Goal: Task Accomplishment & Management: Use online tool/utility

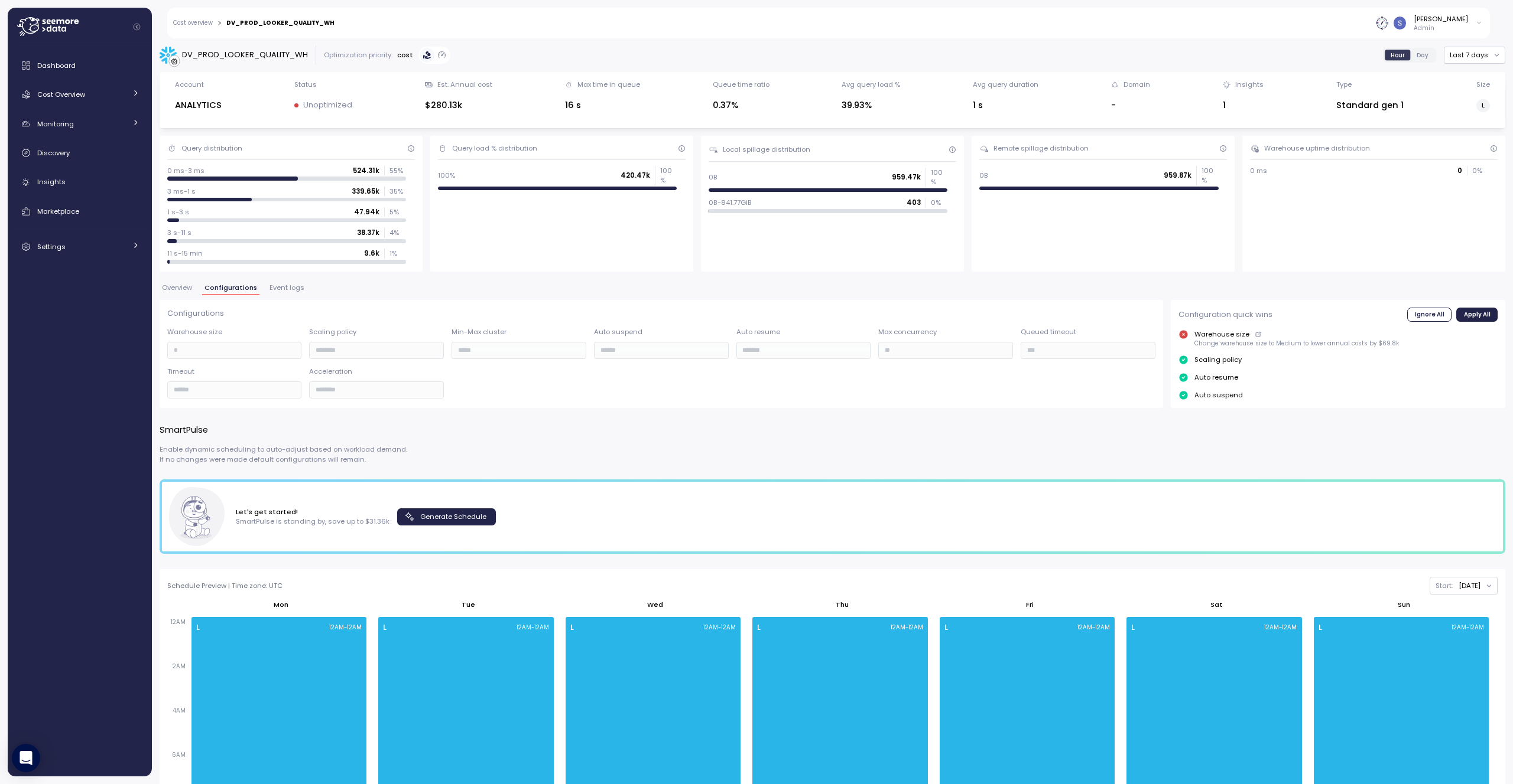
click at [435, 517] on span "Generate Schedule" at bounding box center [454, 517] width 66 height 16
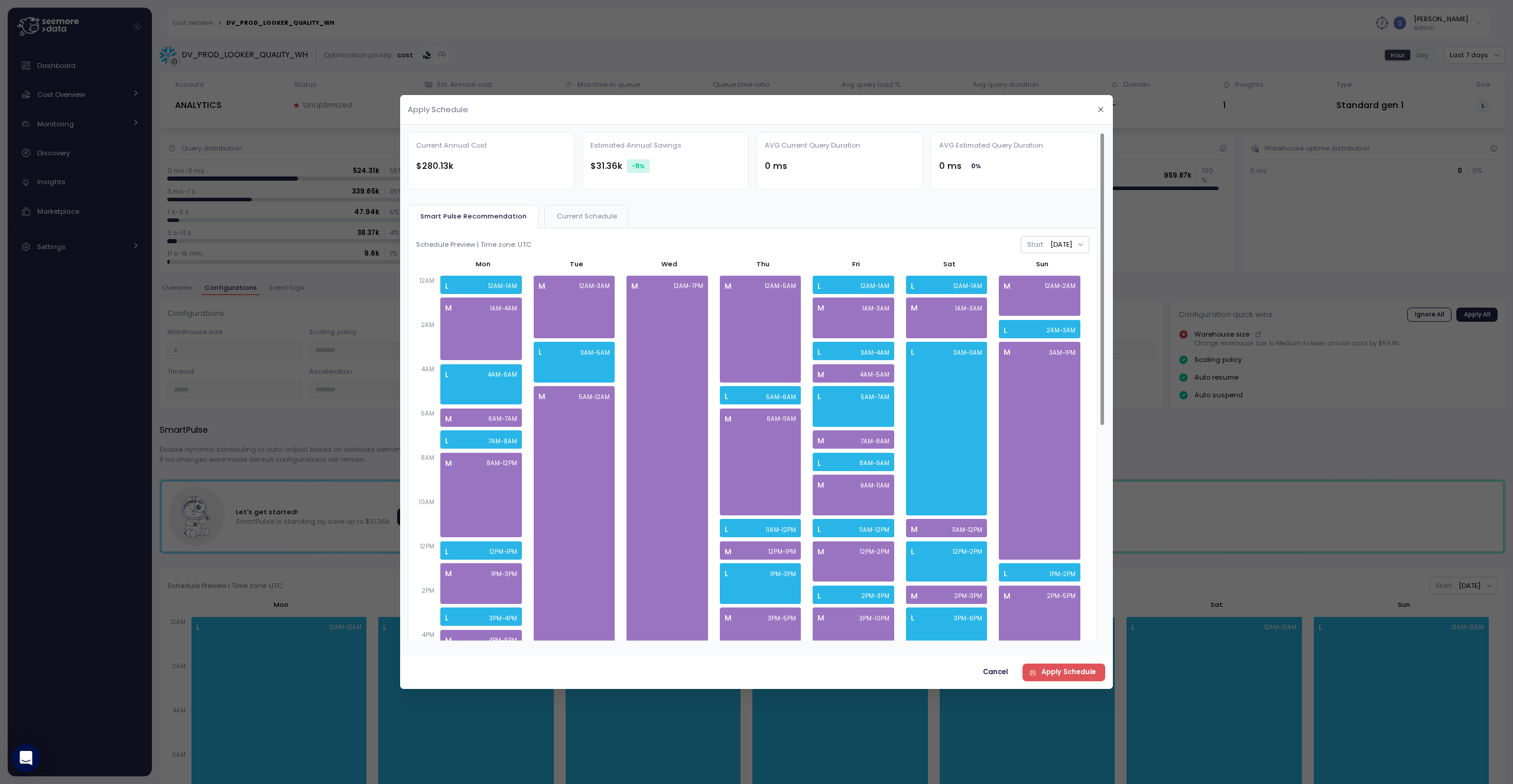
click at [1158, 461] on div at bounding box center [756, 392] width 1513 height 784
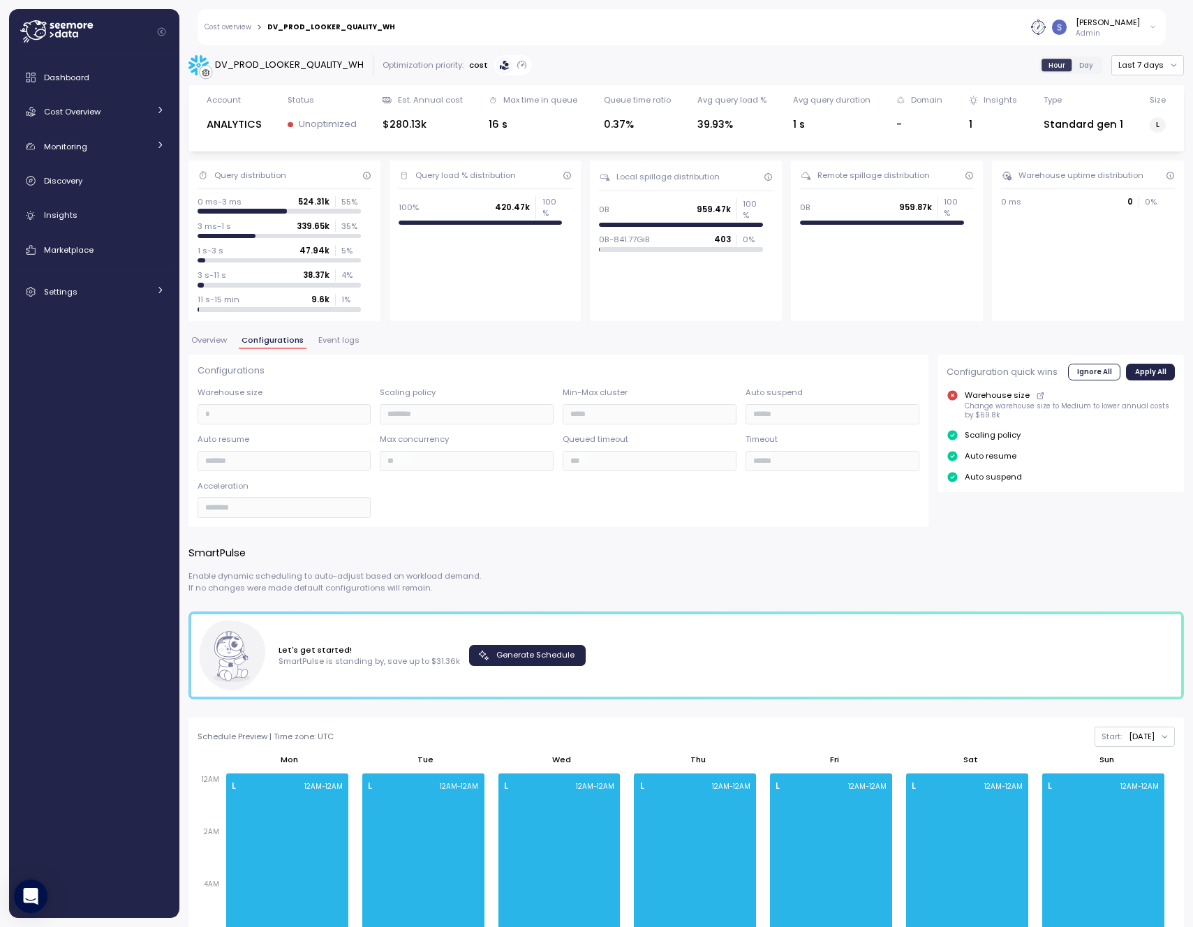
click at [330, 348] on button "Event logs" at bounding box center [339, 343] width 47 height 12
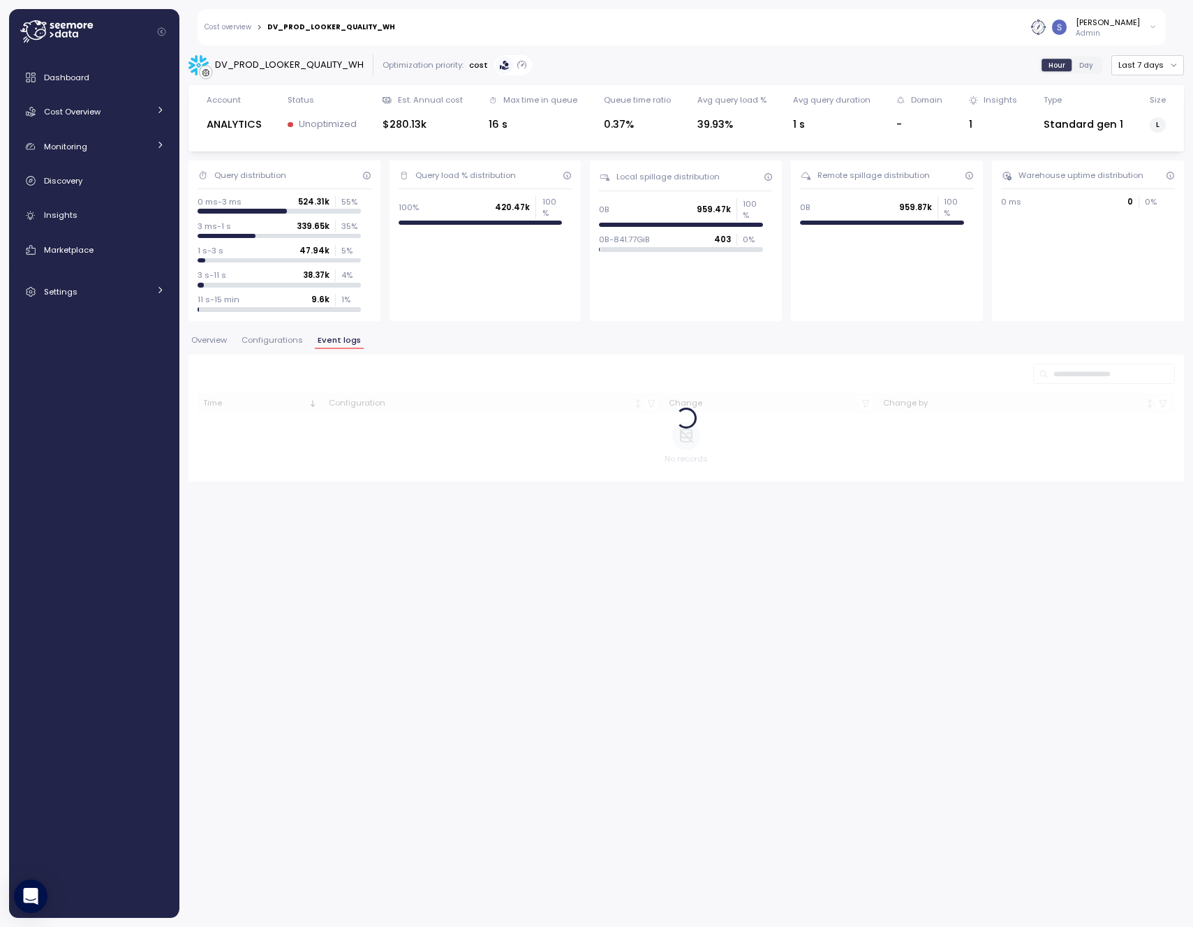
click at [286, 346] on button "Configurations" at bounding box center [272, 343] width 67 height 12
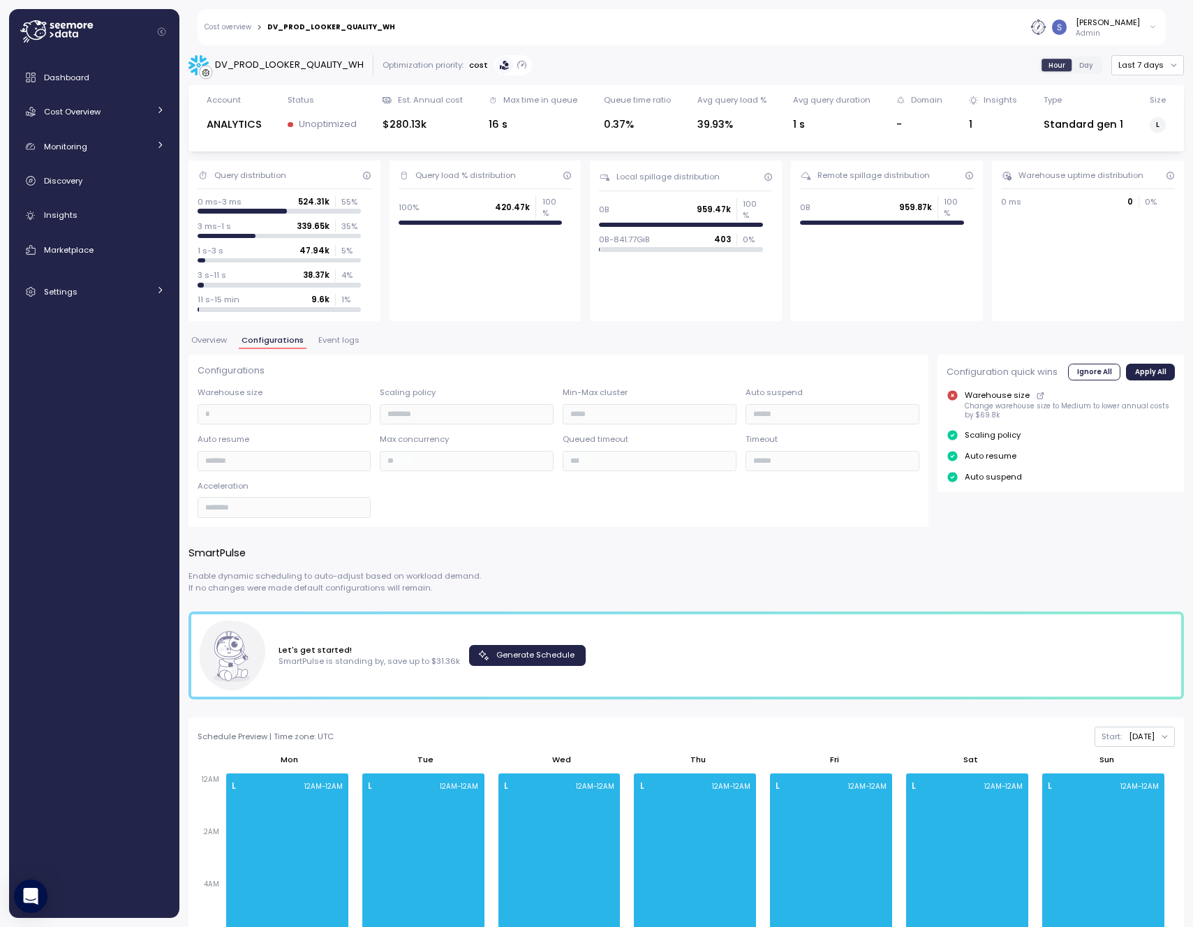
click at [260, 64] on div "DV_PROD_LOOKER_QUALITY_WH" at bounding box center [289, 65] width 149 height 14
copy div "DV_PROD_LOOKER_QUALITY_WH"
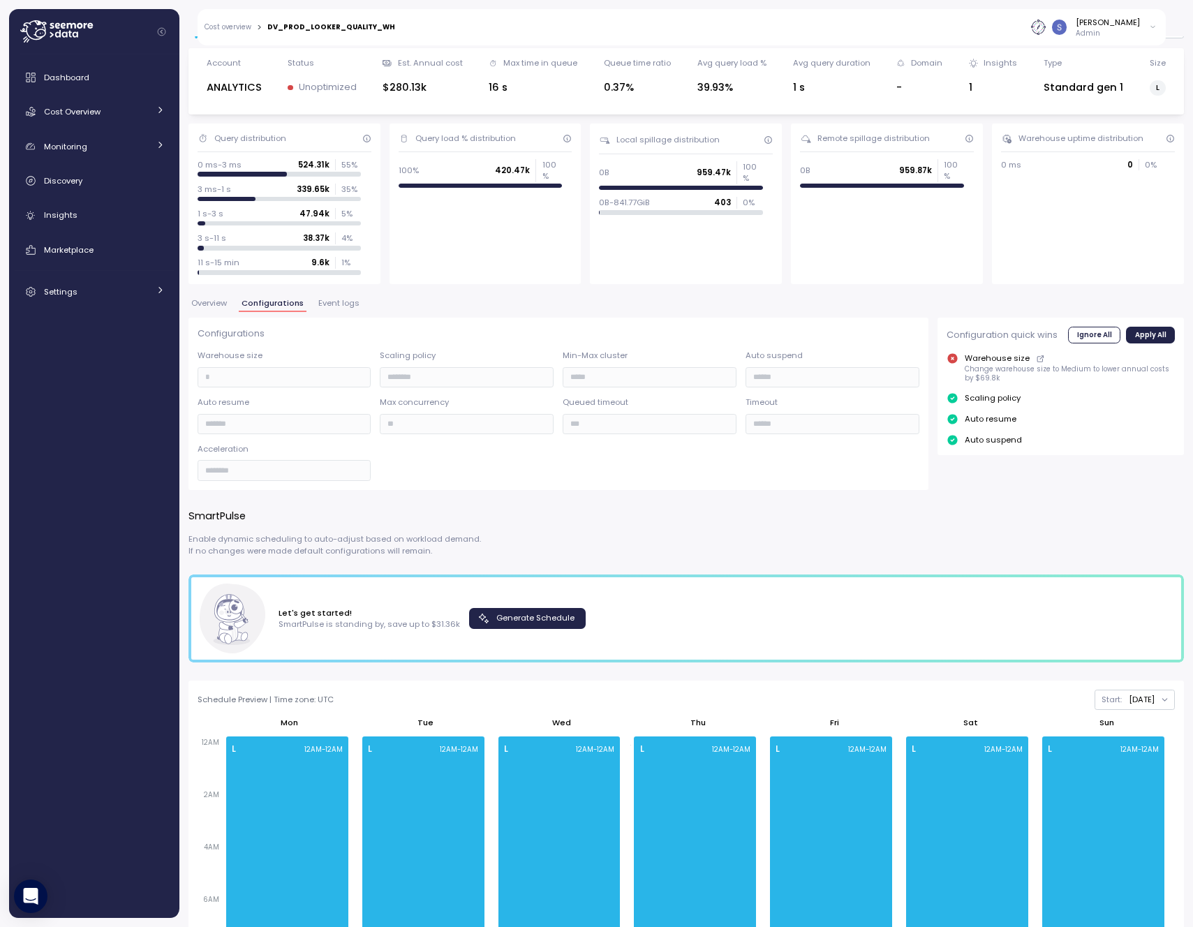
scroll to position [362, 0]
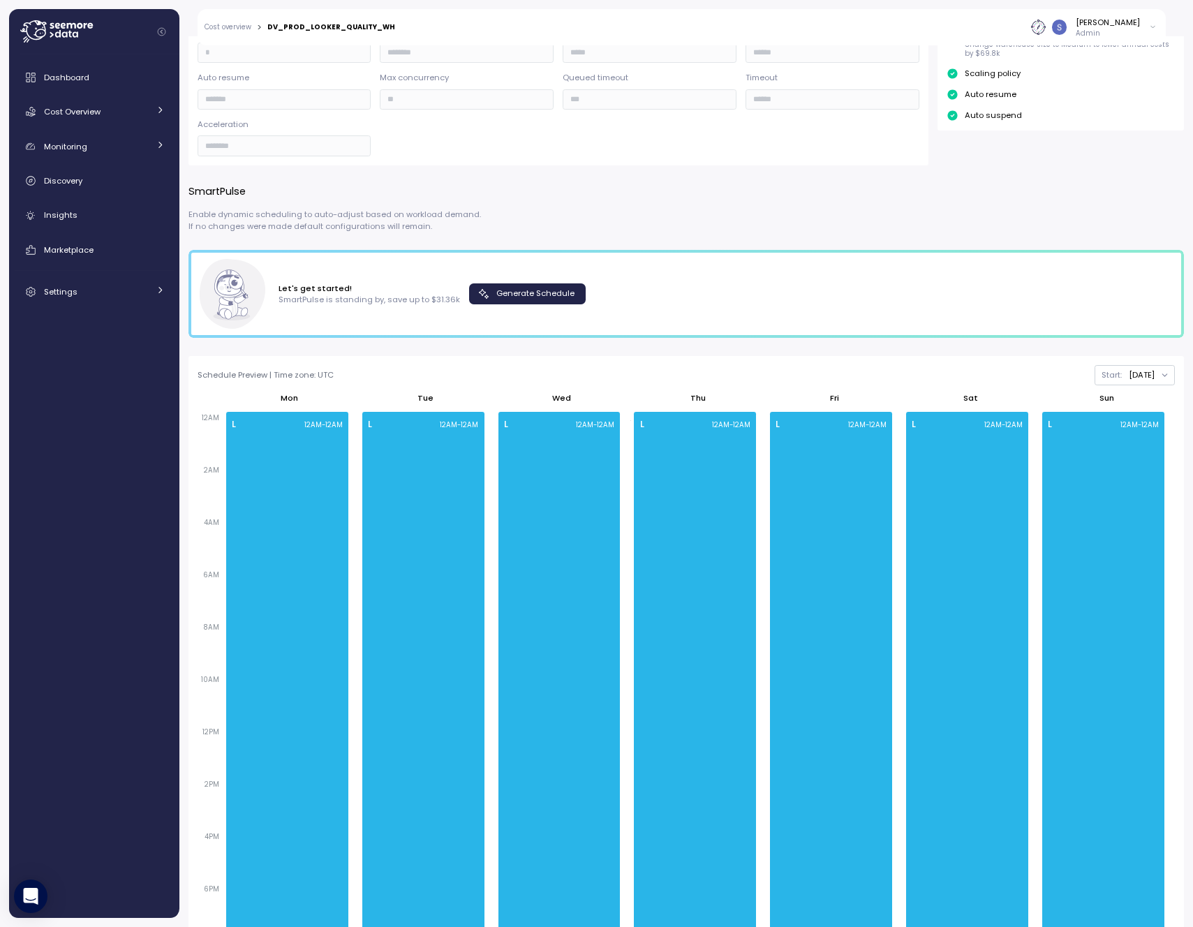
click at [529, 294] on span "Generate Schedule" at bounding box center [536, 293] width 78 height 19
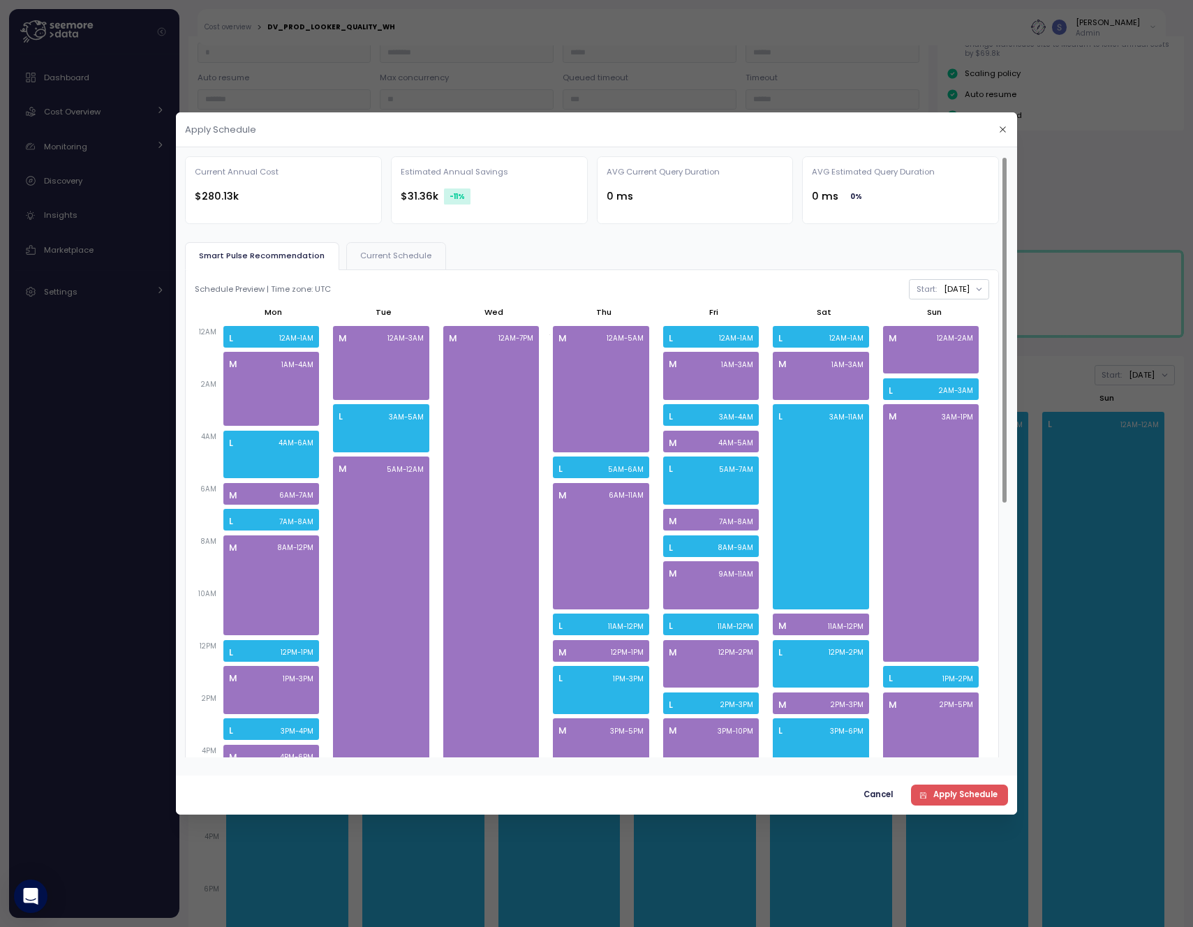
click at [1058, 262] on div at bounding box center [596, 463] width 1193 height 927
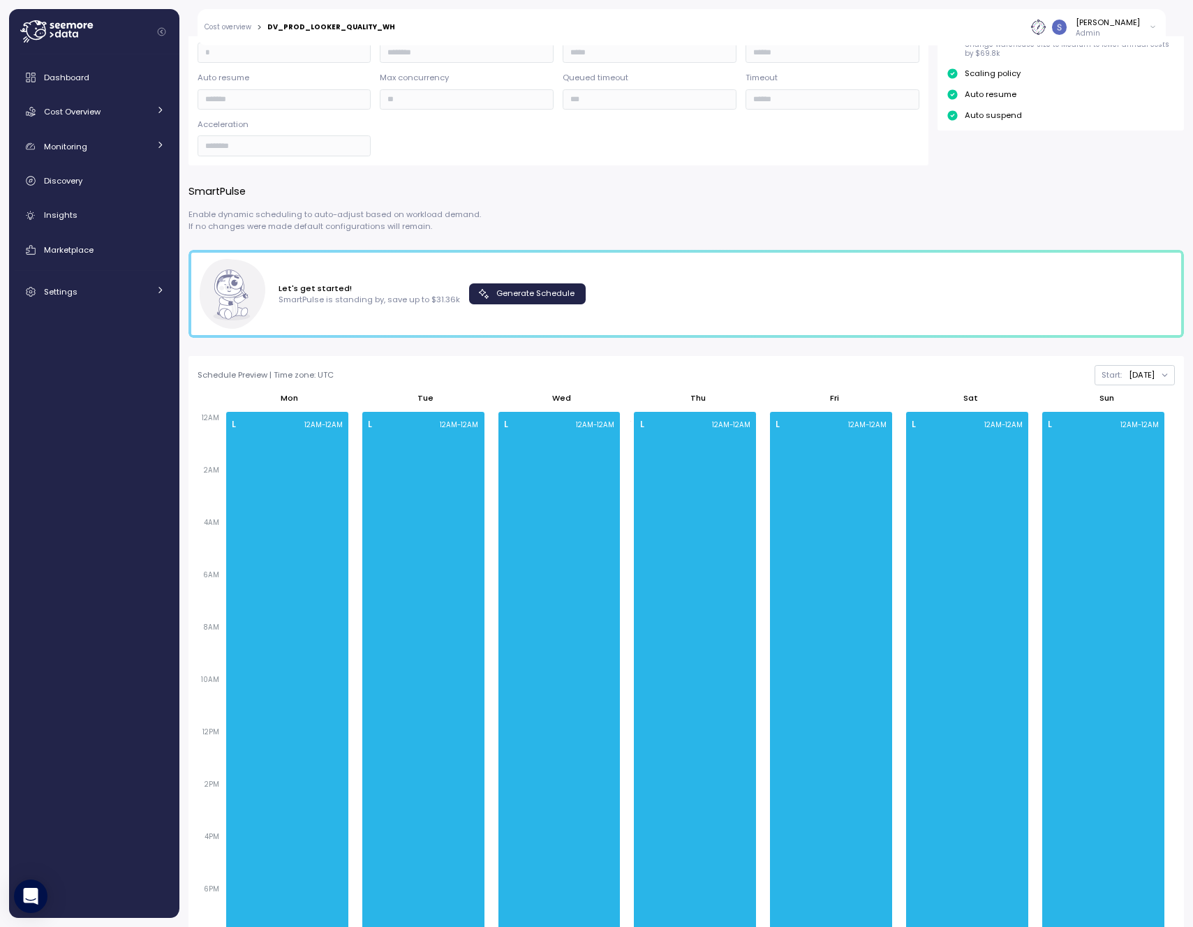
click at [547, 295] on span "Generate Schedule" at bounding box center [536, 293] width 78 height 19
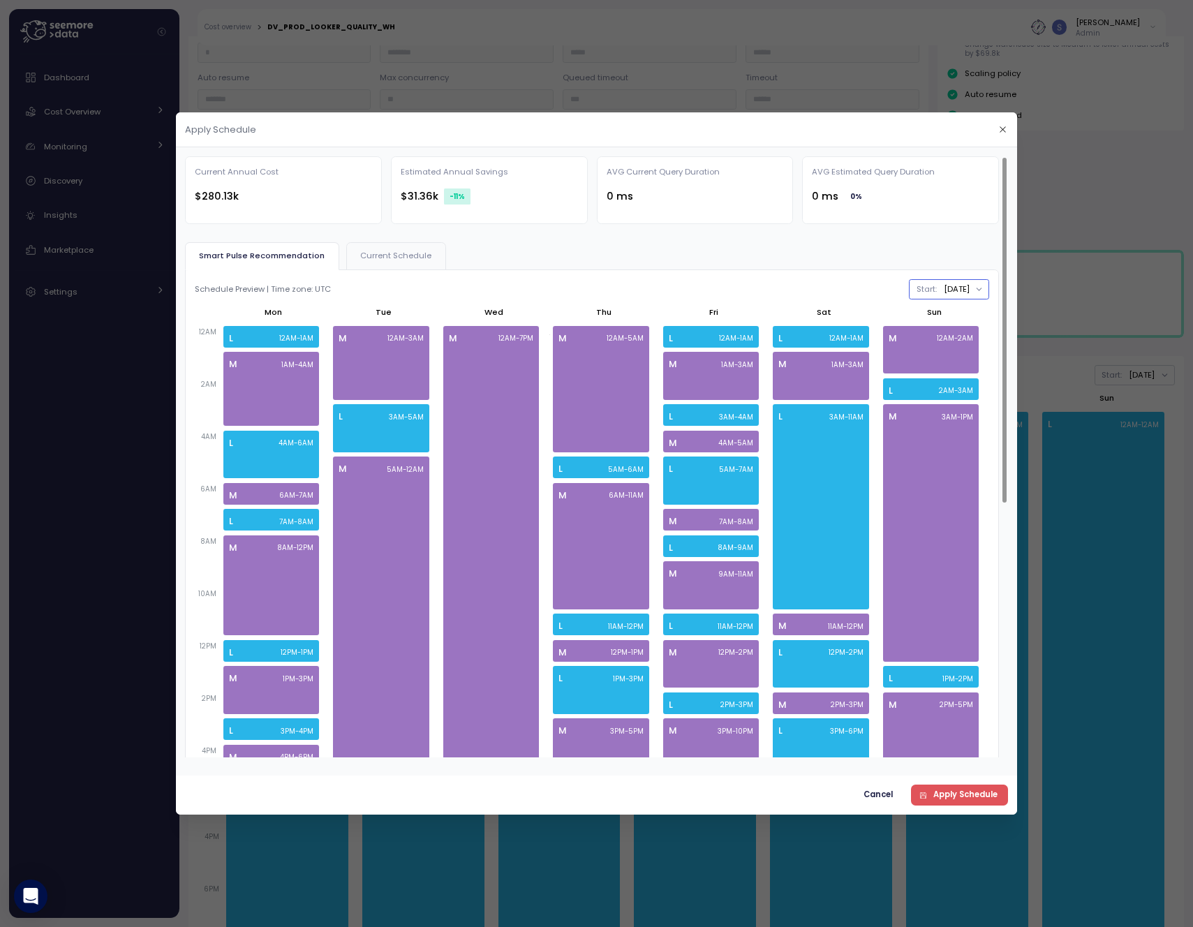
click at [944, 292] on div "[DATE]" at bounding box center [957, 290] width 26 height 12
click at [921, 314] on div "[DATE]" at bounding box center [904, 316] width 75 height 11
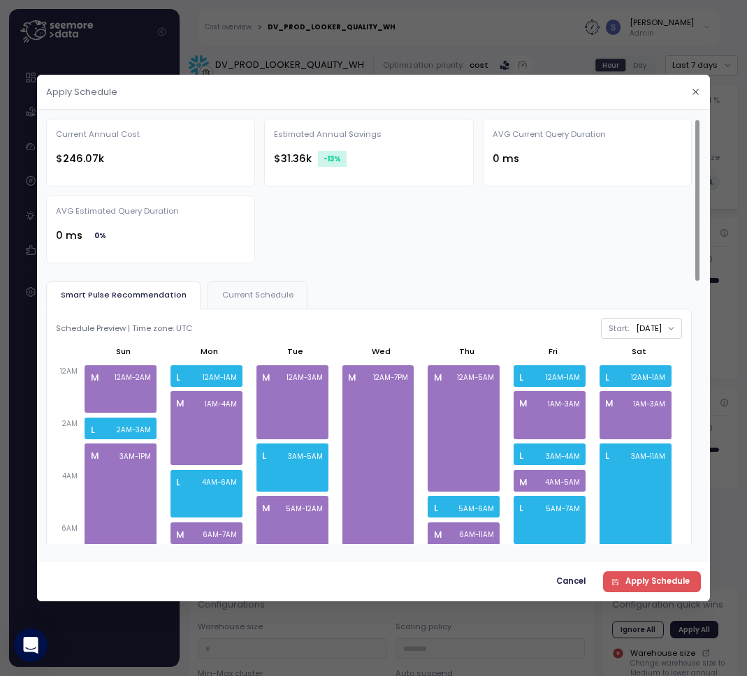
scroll to position [585, 0]
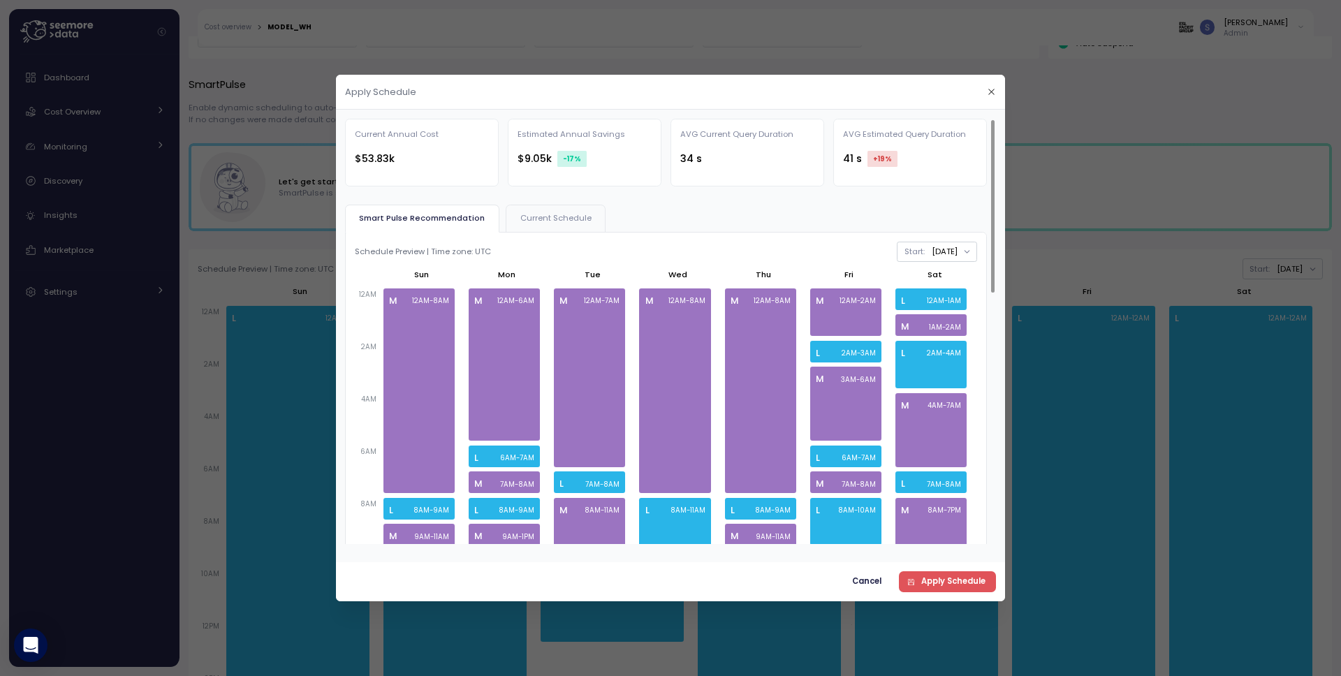
click at [549, 214] on span "Current Schedule" at bounding box center [555, 218] width 71 height 8
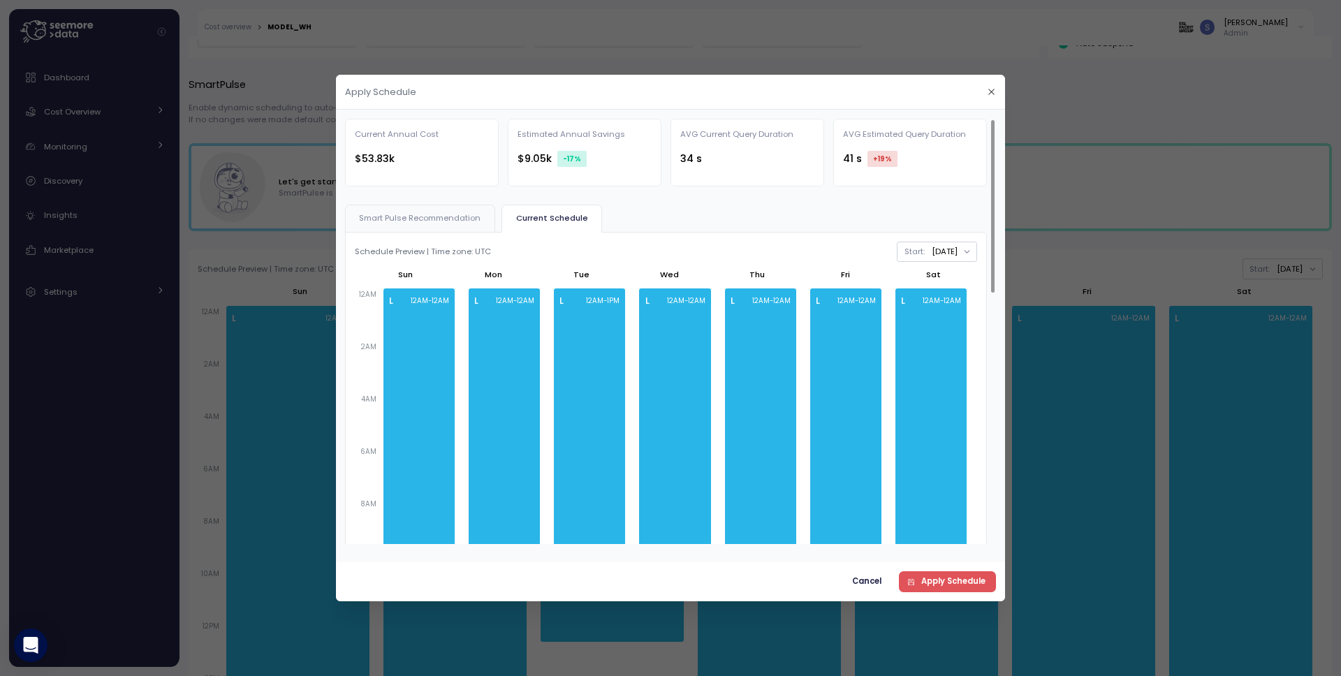
click at [450, 214] on span "Smart Pulse Recommendation" at bounding box center [420, 218] width 122 height 8
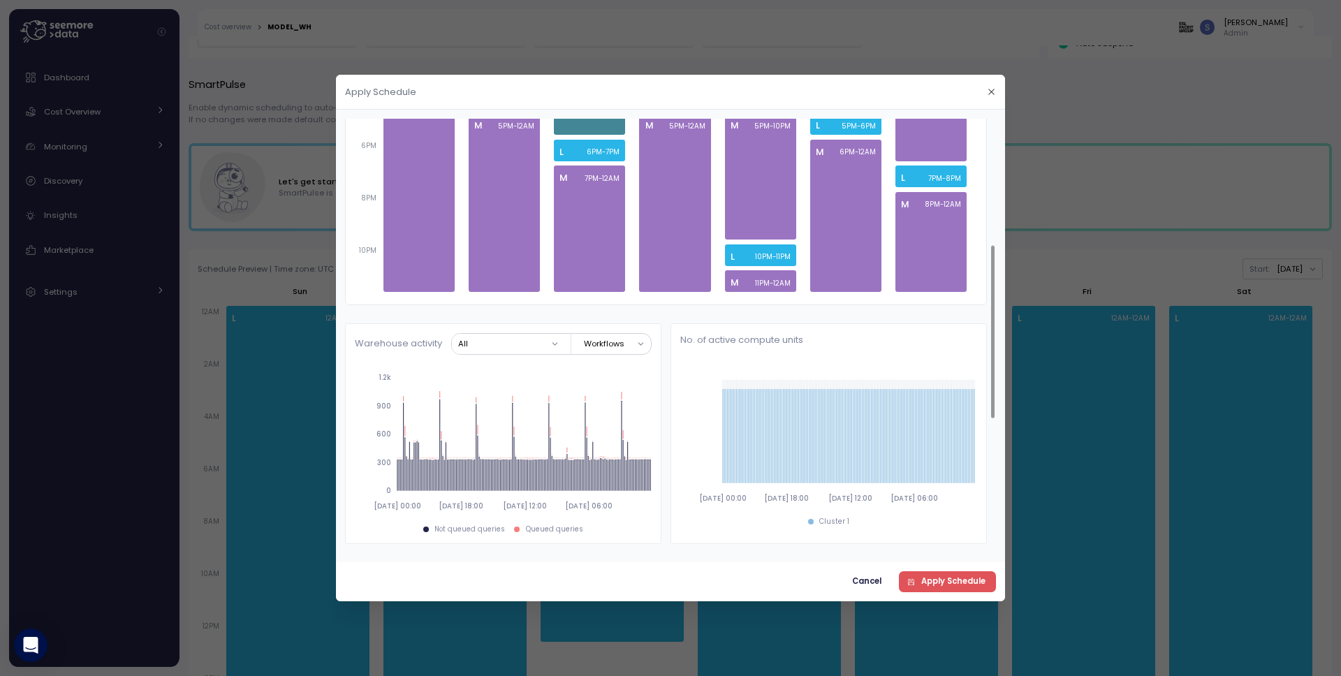
scroll to position [127, 0]
